Goal: Information Seeking & Learning: Learn about a topic

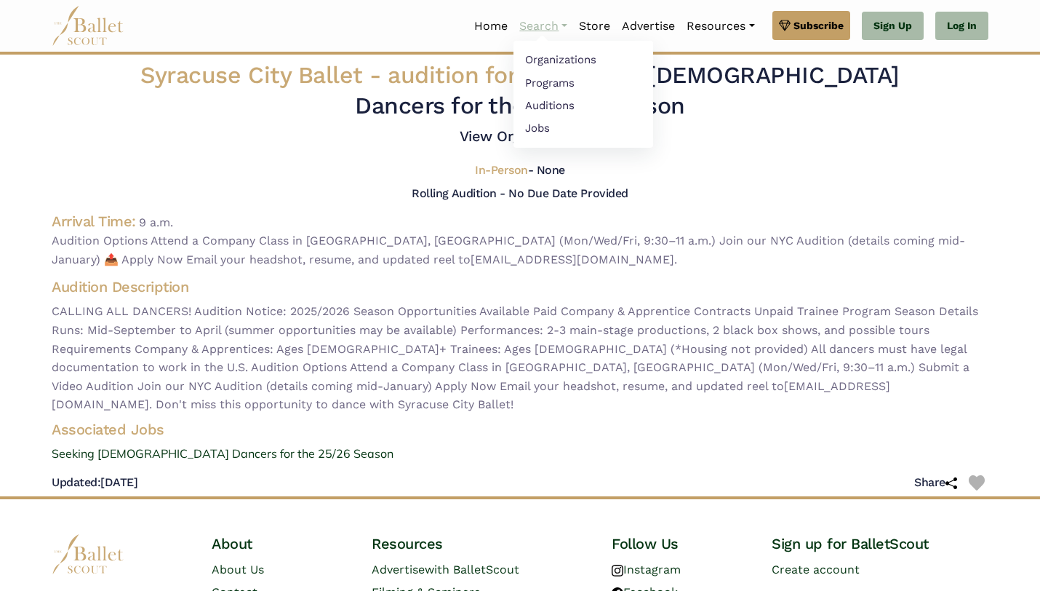
click at [540, 34] on link "Search" at bounding box center [544, 26] width 60 height 31
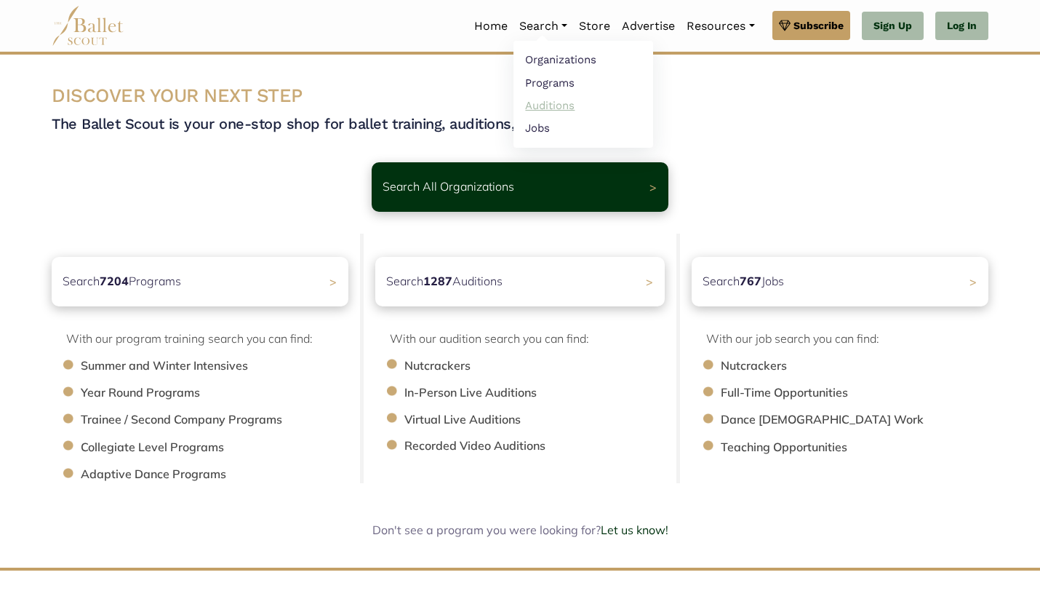
click at [531, 109] on link "Auditions" at bounding box center [584, 105] width 140 height 23
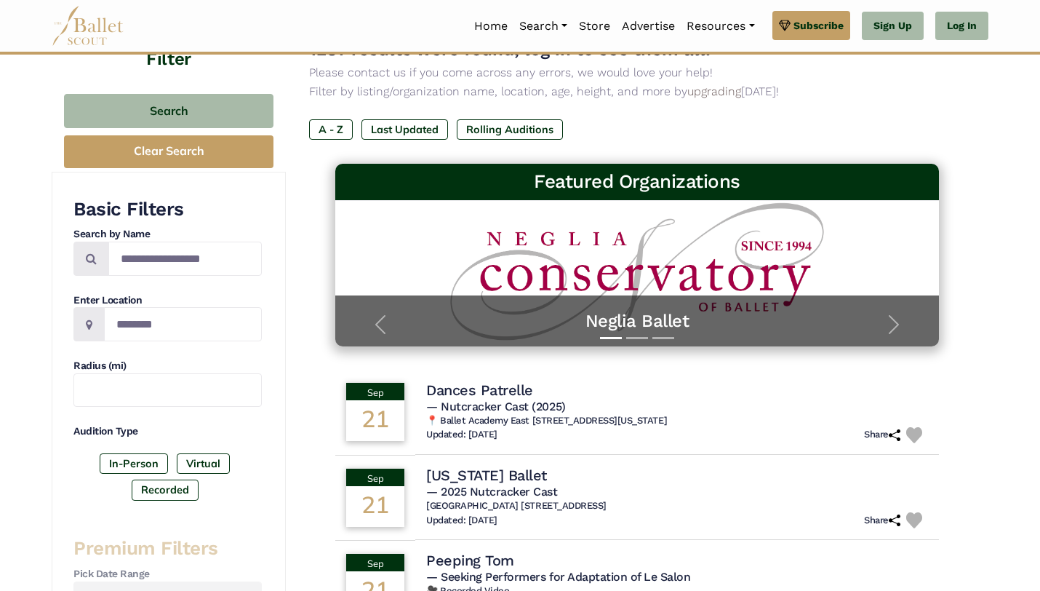
scroll to position [23, 0]
click at [128, 322] on input "Location" at bounding box center [183, 324] width 158 height 34
type input "**"
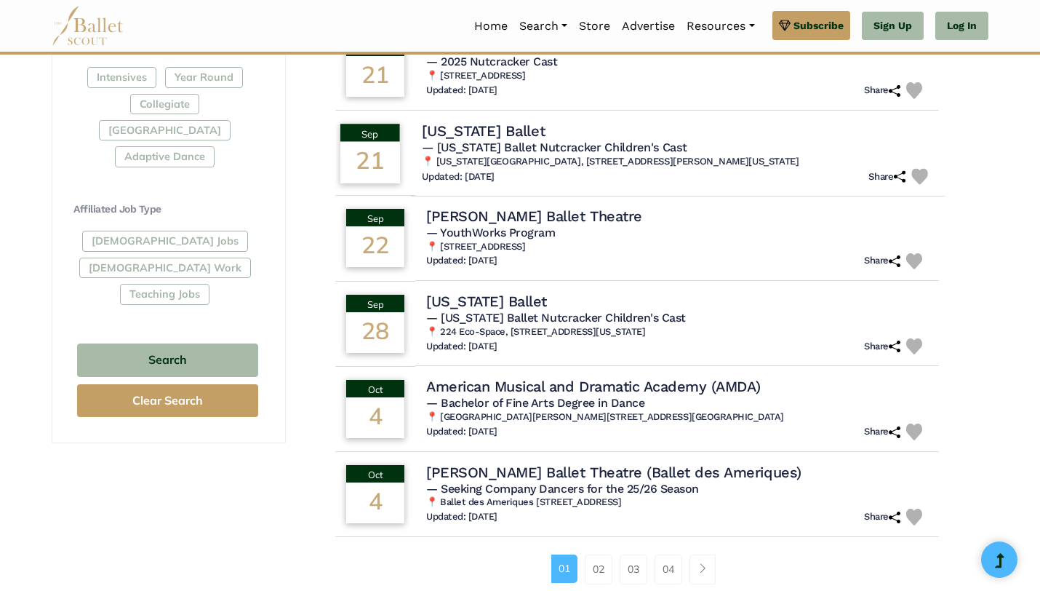
scroll to position [750, 0]
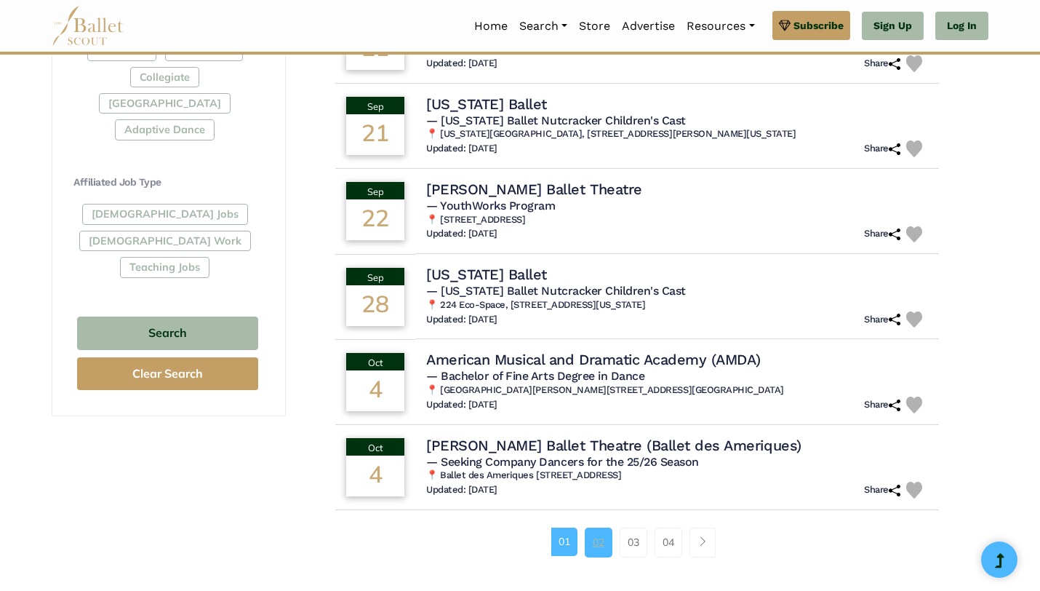
click at [602, 549] on link "02" at bounding box center [599, 541] width 28 height 29
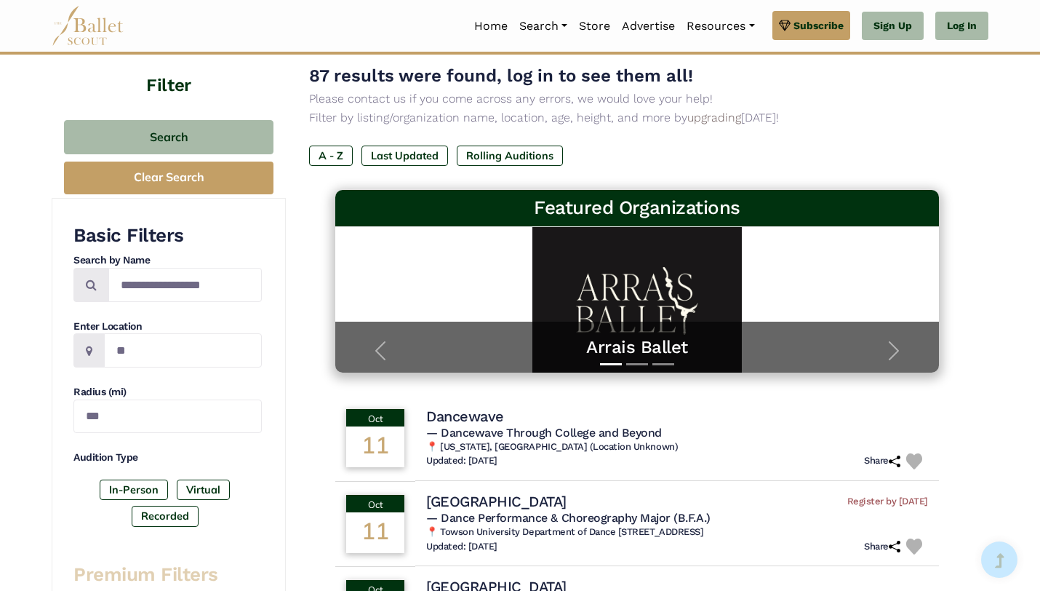
scroll to position [96, 0]
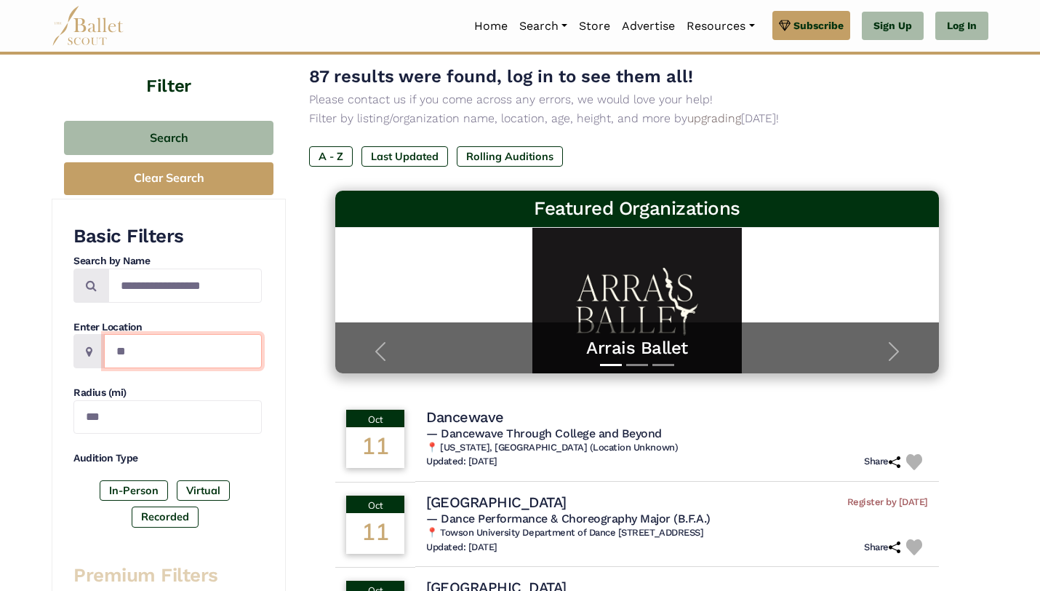
click at [146, 359] on input "**" at bounding box center [183, 351] width 158 height 34
type input "*"
type input "**********"
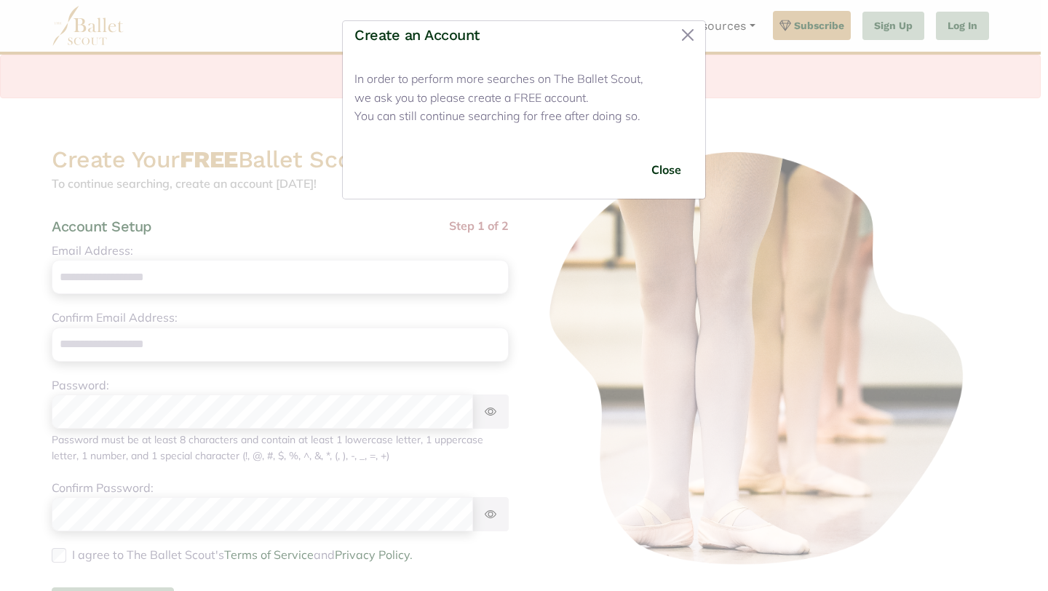
click at [671, 167] on button "Close" at bounding box center [666, 170] width 55 height 34
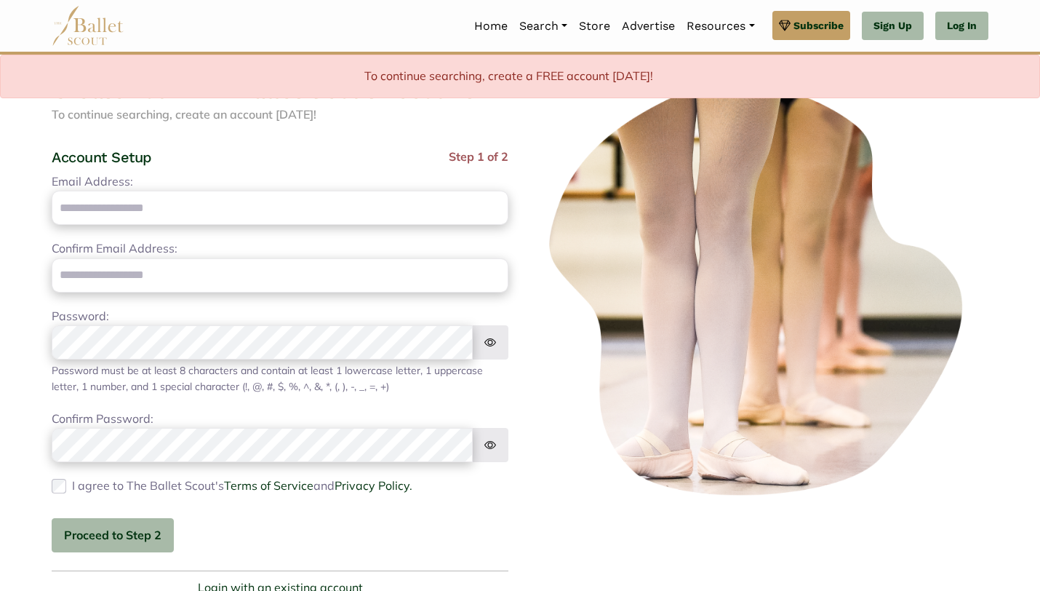
scroll to position [76, 0]
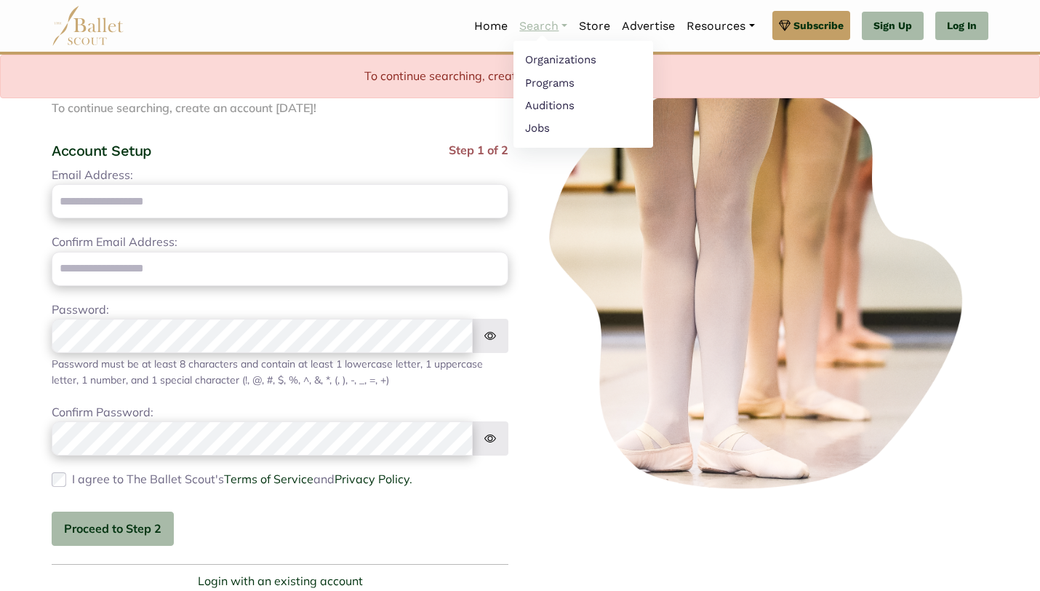
click at [525, 36] on link "Search" at bounding box center [544, 26] width 60 height 31
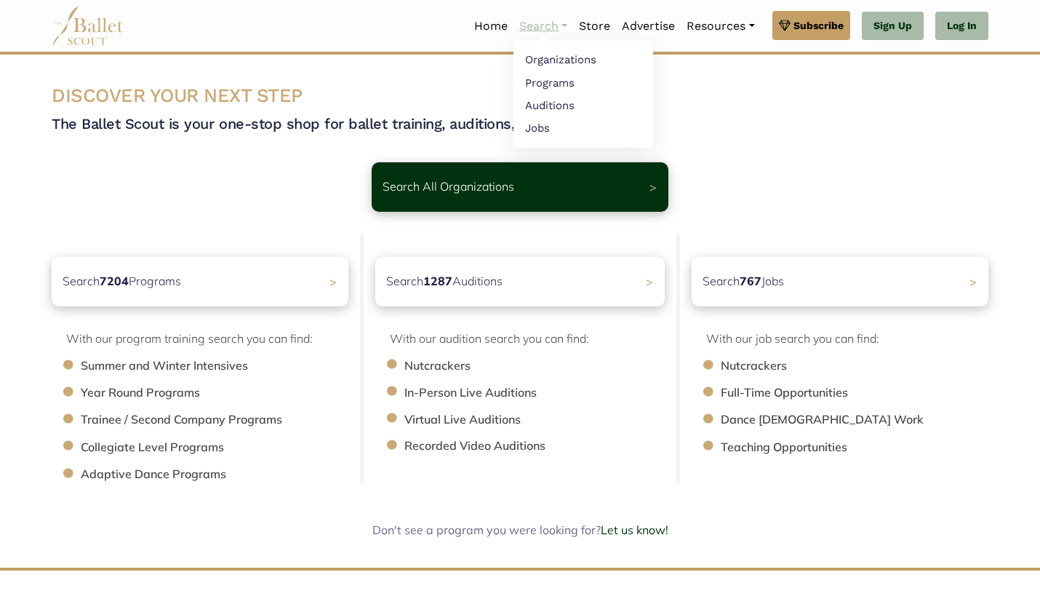
click at [558, 26] on link "Search" at bounding box center [544, 26] width 60 height 31
click at [541, 115] on link "Auditions" at bounding box center [584, 105] width 140 height 23
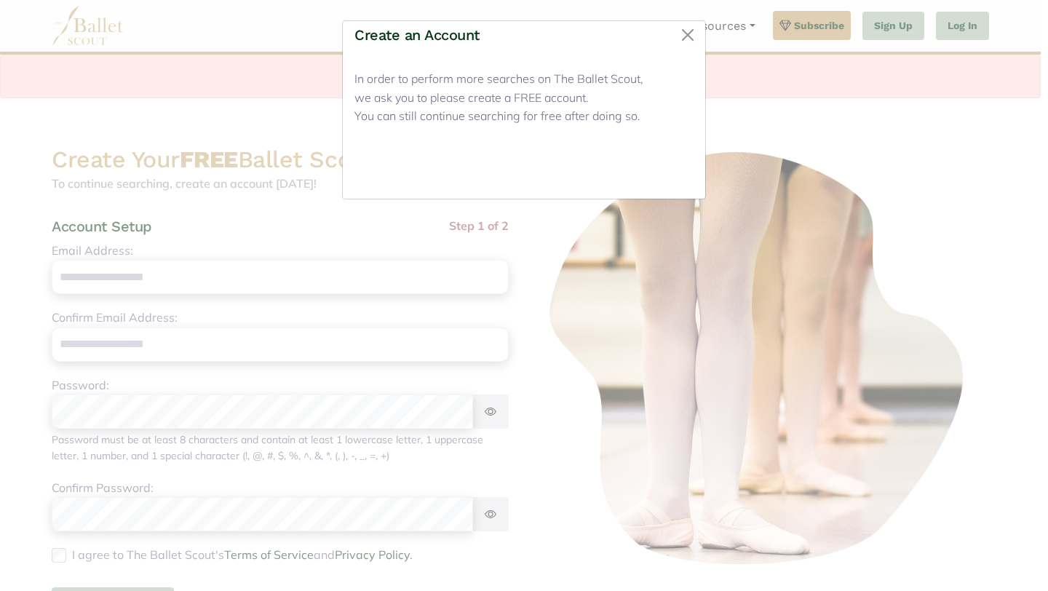
click at [658, 170] on button "Close" at bounding box center [666, 170] width 55 height 34
